Goal: Navigation & Orientation: Find specific page/section

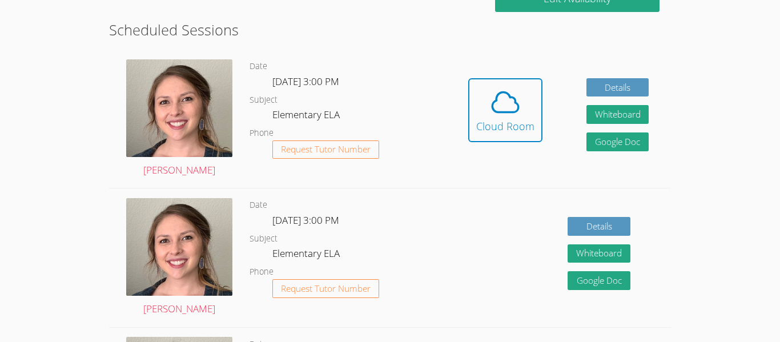
scroll to position [310, 0]
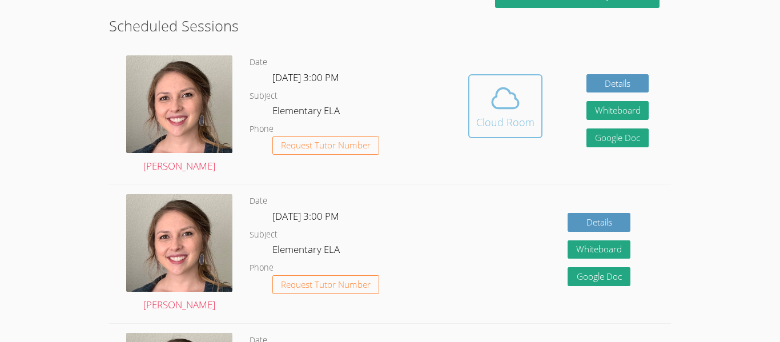
click at [520, 122] on div "Cloud Room" at bounding box center [505, 122] width 58 height 16
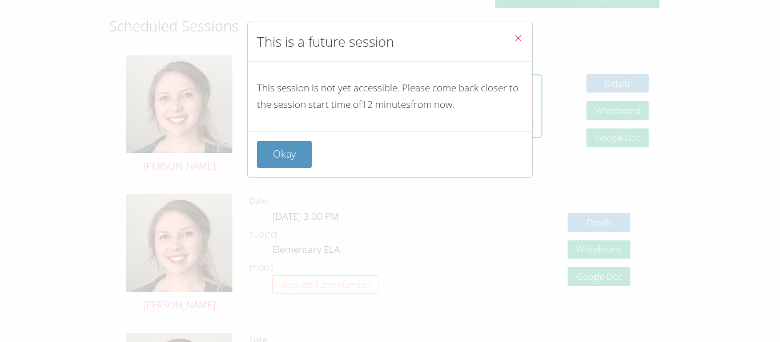
click at [529, 32] on button "Close" at bounding box center [518, 39] width 28 height 35
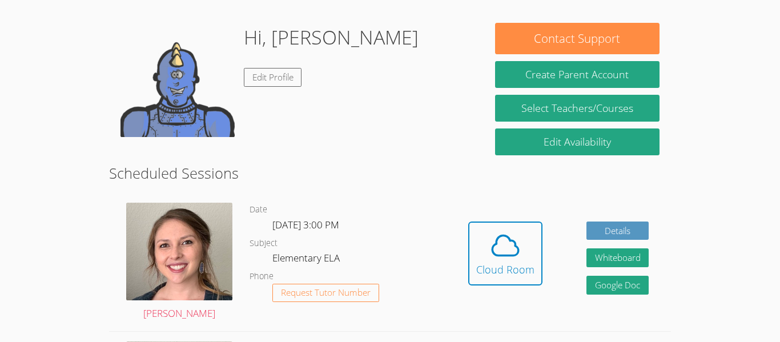
scroll to position [163, 0]
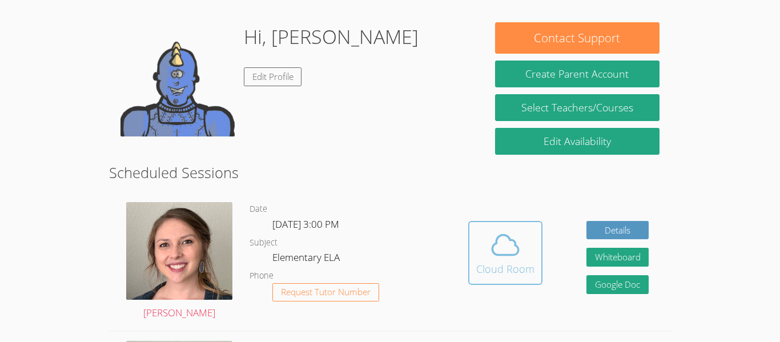
click at [506, 284] on button "Cloud Room" at bounding box center [505, 253] width 74 height 64
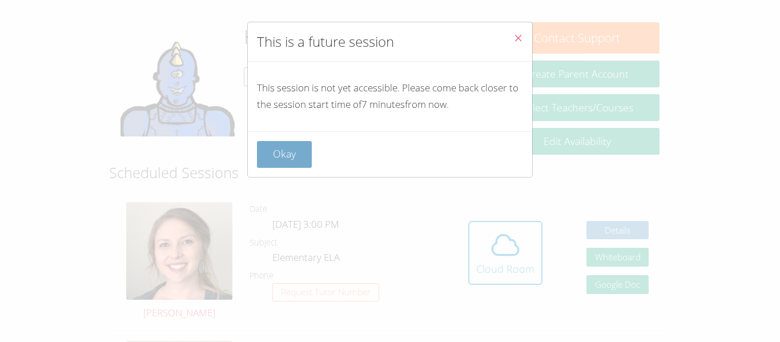
click at [280, 150] on button "Okay" at bounding box center [284, 154] width 55 height 27
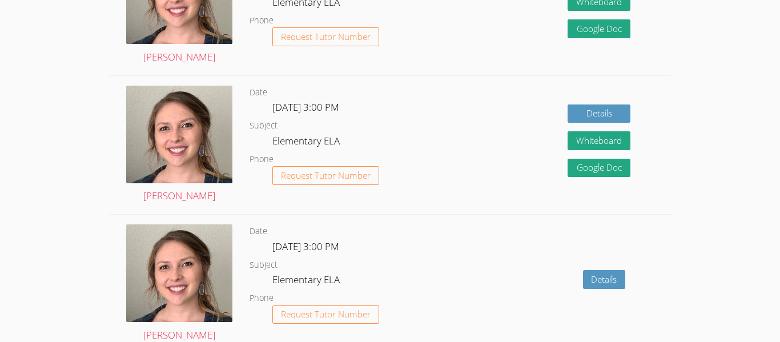
scroll to position [700, 0]
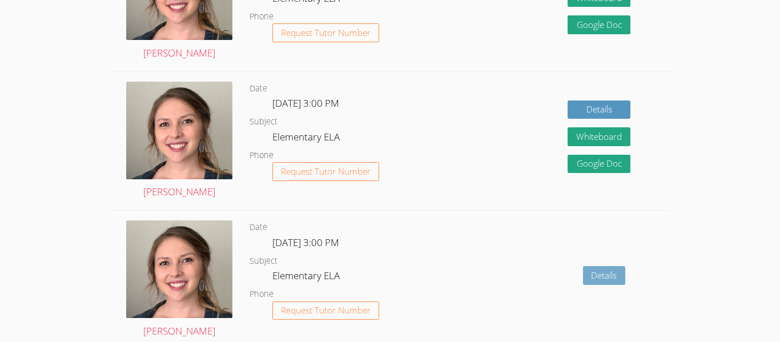
click at [610, 278] on link "Details" at bounding box center [604, 275] width 43 height 19
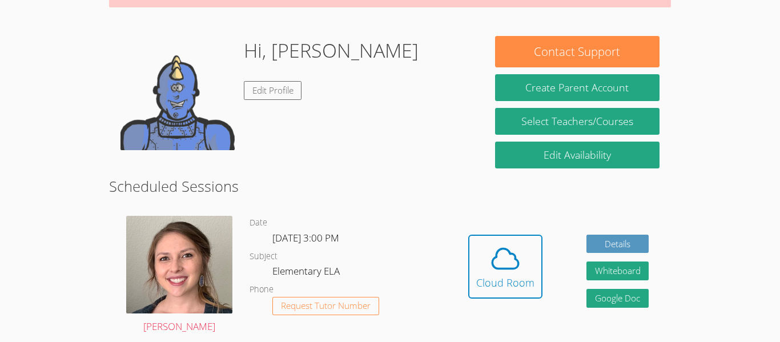
scroll to position [155, 0]
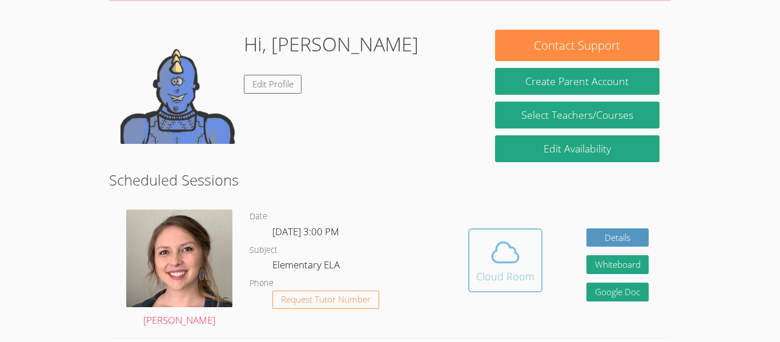
click at [490, 255] on icon at bounding box center [506, 253] width 32 height 32
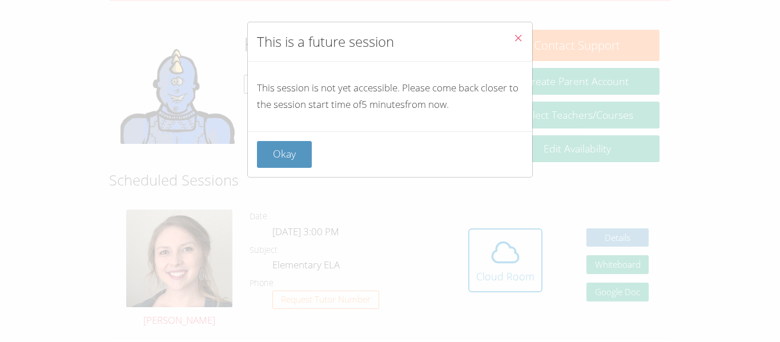
click at [528, 47] on button "Close" at bounding box center [518, 39] width 28 height 35
